Goal: Information Seeking & Learning: Learn about a topic

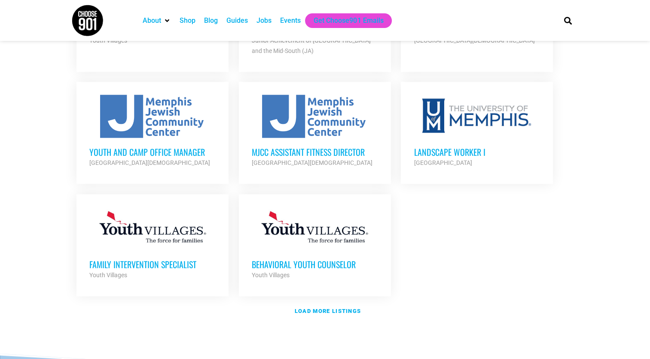
scroll to position [946, 0]
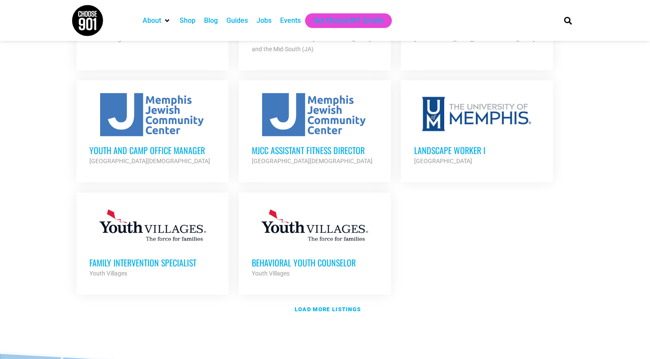
click at [338, 144] on h3 "MJCC Assistant Fitness Director" at bounding box center [315, 149] width 126 height 11
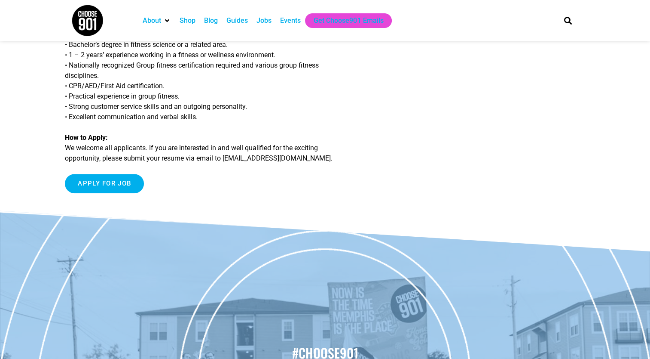
scroll to position [160, 0]
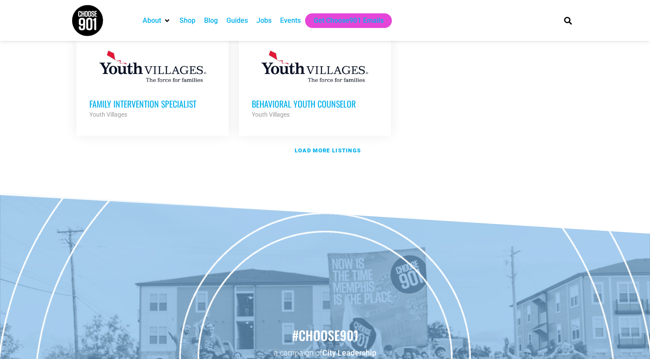
scroll to position [1118, 0]
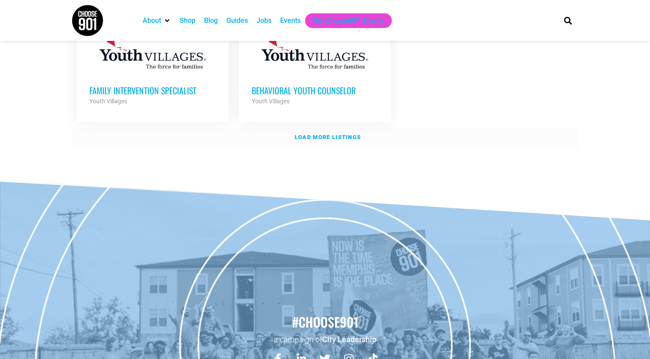
click at [328, 134] on strong "Load more listings" at bounding box center [328, 137] width 66 height 6
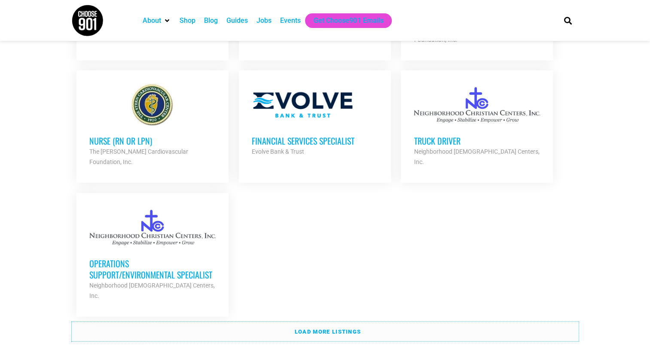
scroll to position [1806, 0]
click at [303, 327] on strong "Load more listings" at bounding box center [328, 330] width 66 height 6
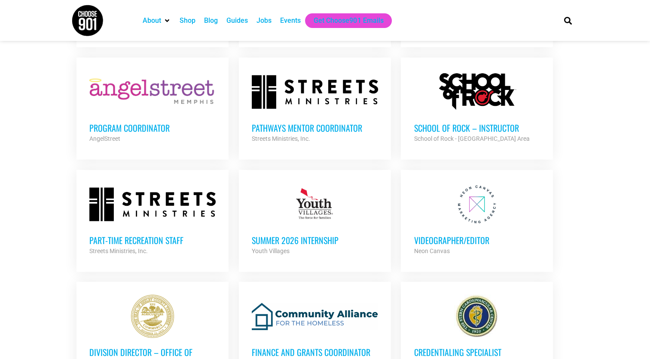
scroll to position [2236, 0]
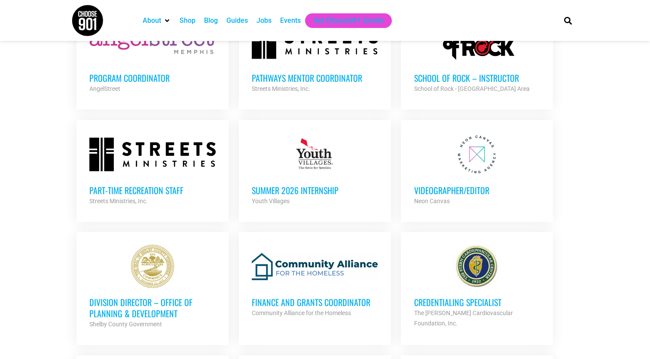
click at [466, 184] on h3 "Videographer/Editor" at bounding box center [477, 189] width 126 height 11
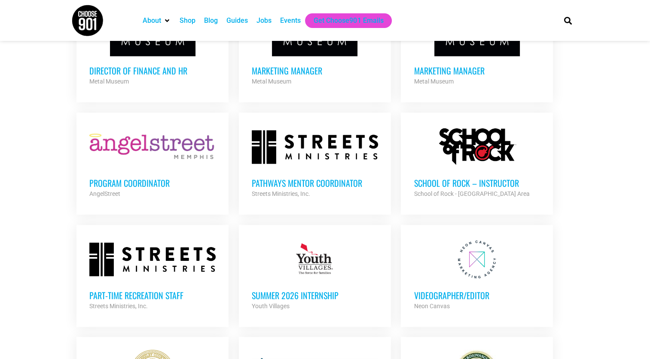
scroll to position [1978, 0]
